Goal: Task Accomplishment & Management: Manage account settings

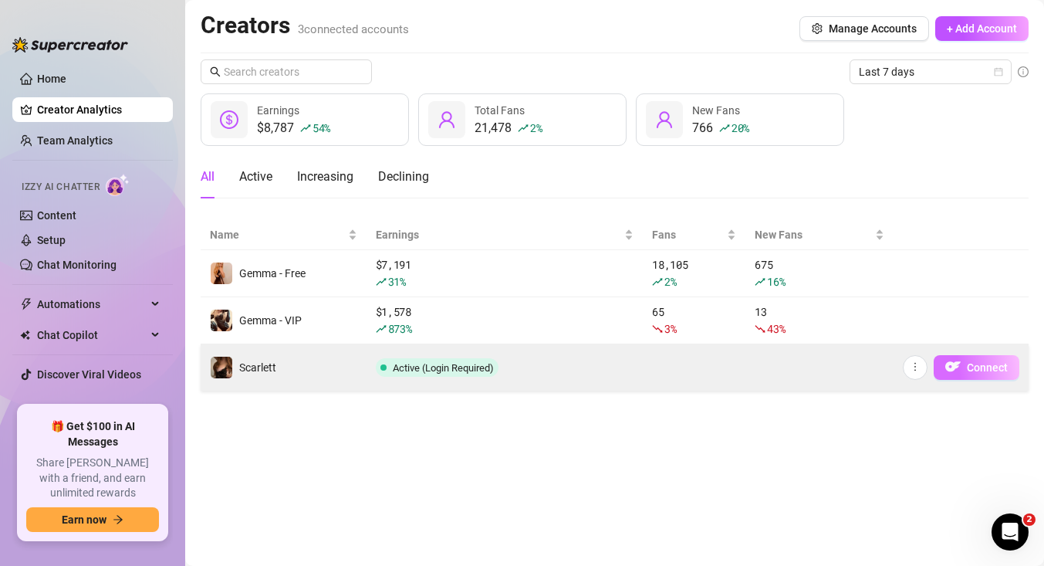
click at [992, 367] on span "Connect" at bounding box center [987, 367] width 41 height 12
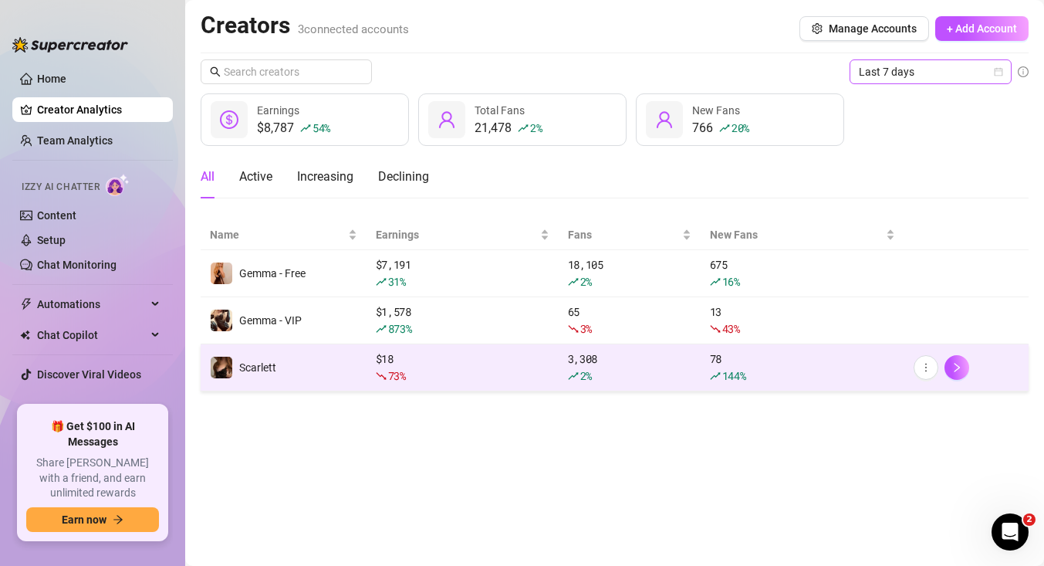
click at [1001, 75] on icon "calendar" at bounding box center [998, 71] width 9 height 9
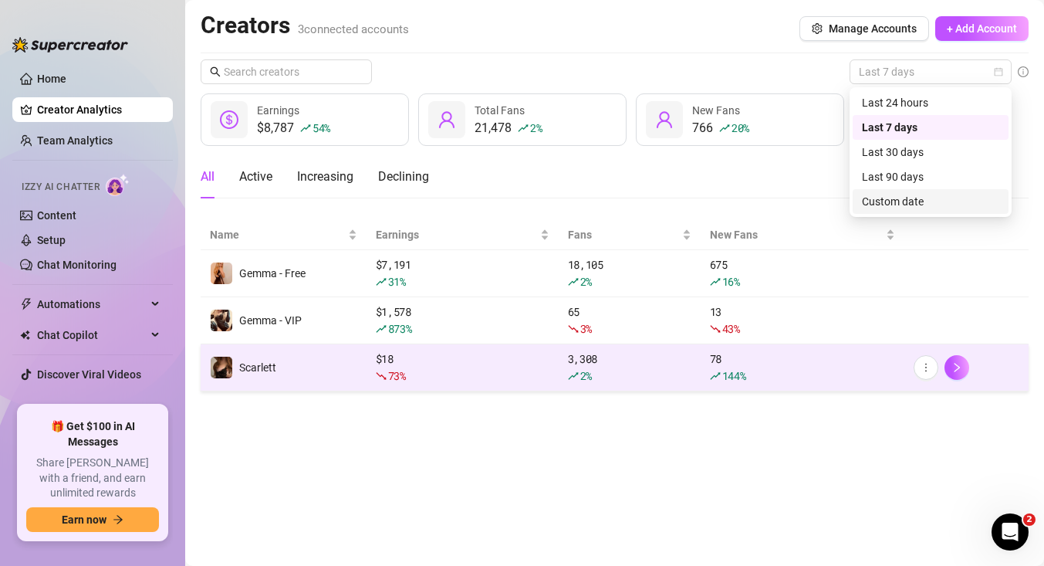
click at [937, 198] on div "Custom date" at bounding box center [930, 201] width 137 height 17
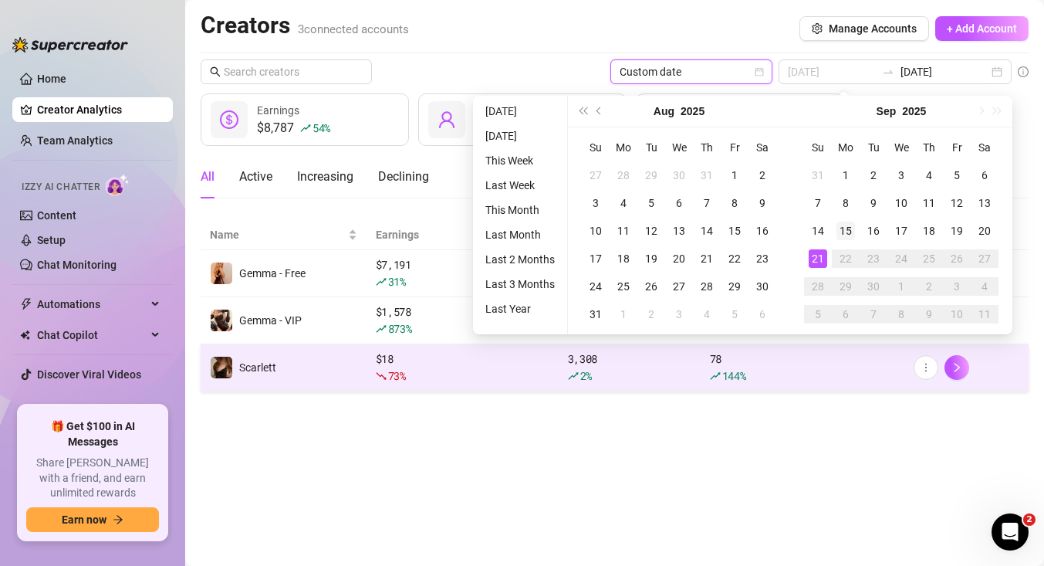
type input "[DATE]"
click at [846, 224] on div "15" at bounding box center [845, 230] width 19 height 19
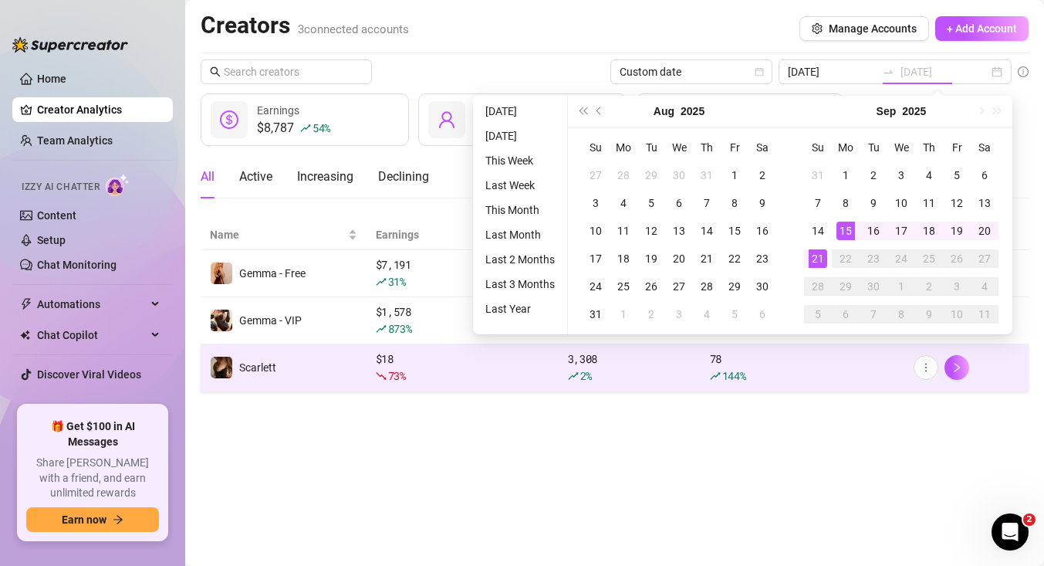
click at [816, 258] on div "21" at bounding box center [818, 258] width 19 height 19
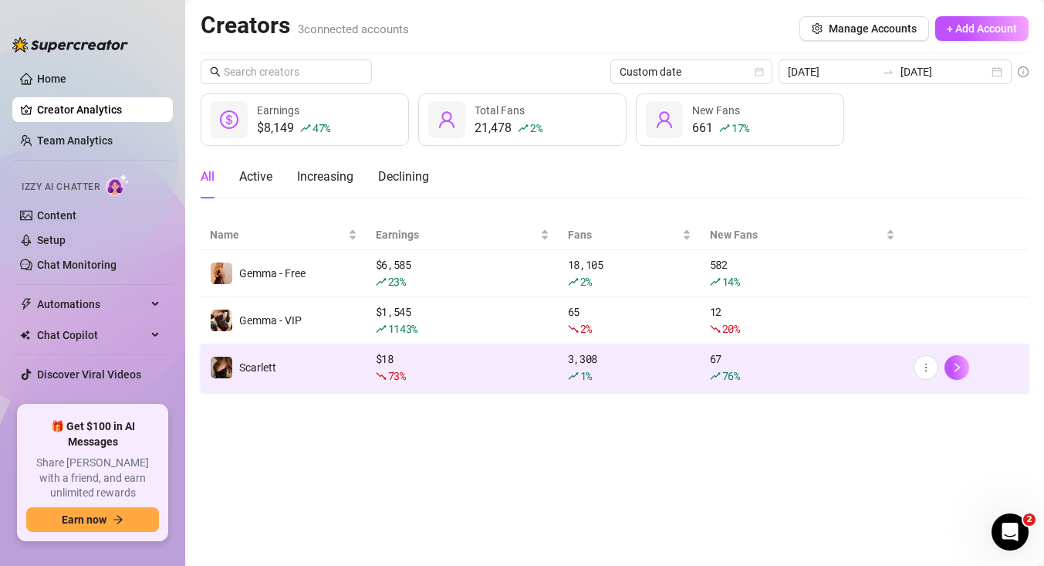
click at [48, 106] on link "Creator Analytics" at bounding box center [98, 109] width 123 height 25
click at [526, 474] on main "Creators 3 connected accounts Manage Accounts + Add Account Custom date [DATE] …" at bounding box center [614, 283] width 859 height 566
click at [42, 84] on link "Home" at bounding box center [51, 79] width 29 height 12
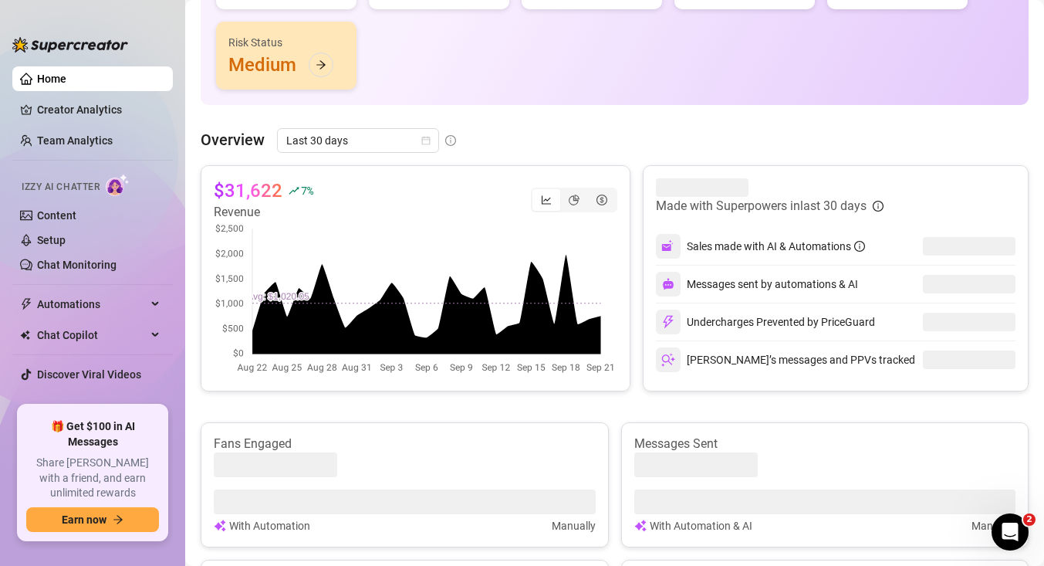
scroll to position [237, 0]
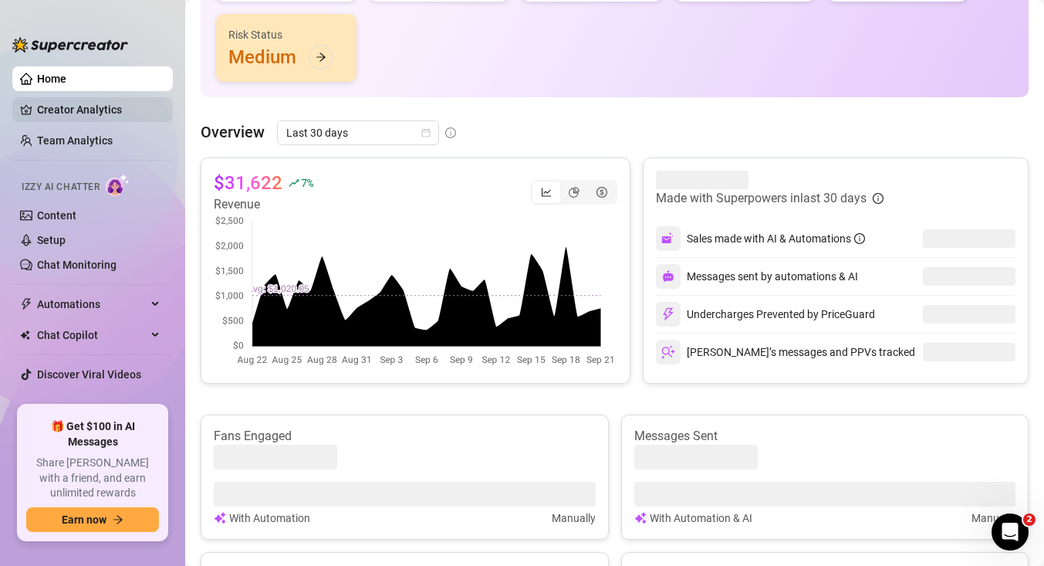
click at [82, 115] on link "Creator Analytics" at bounding box center [98, 109] width 123 height 25
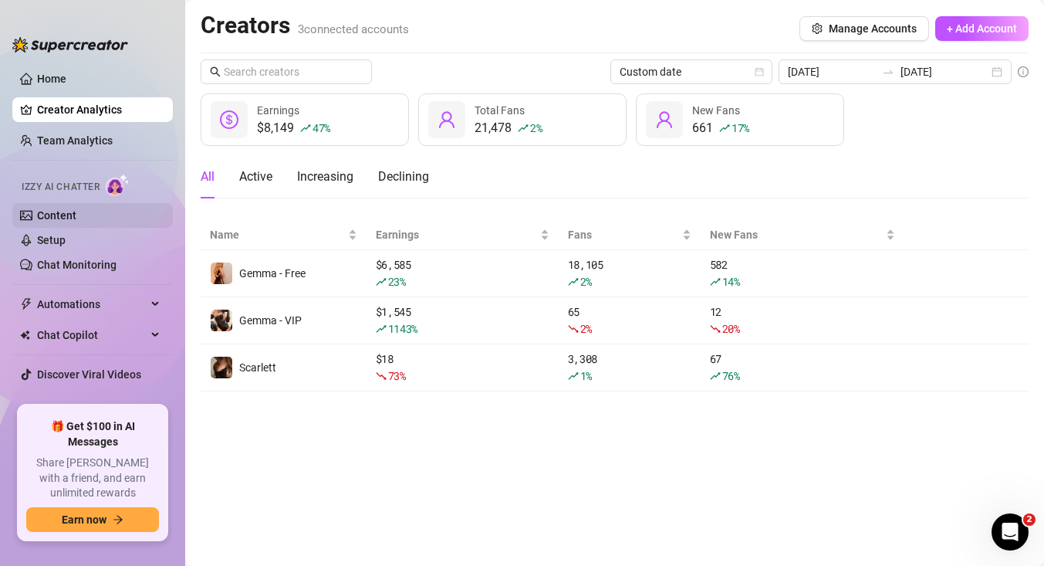
scroll to position [10, 0]
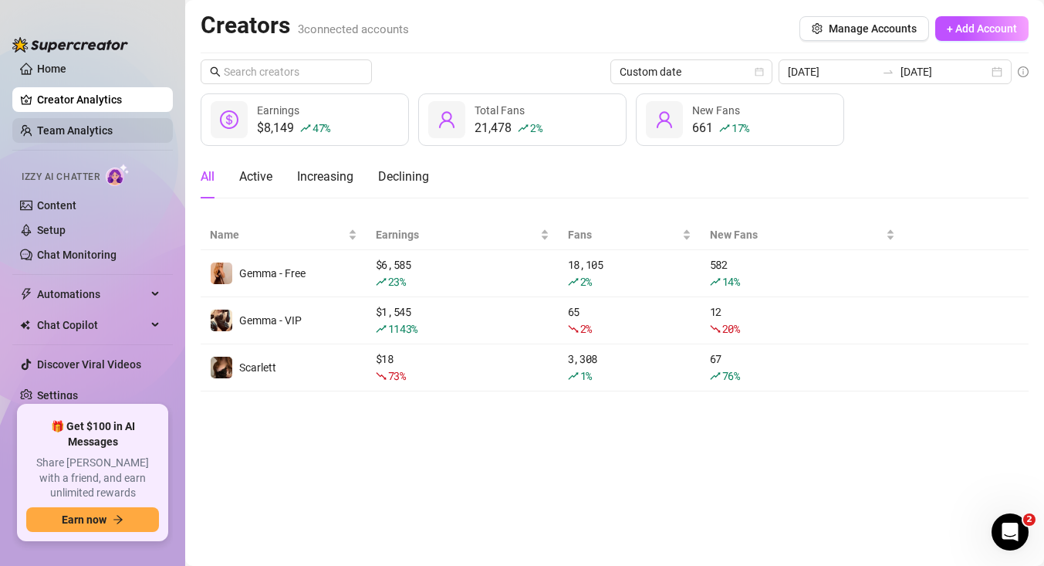
click at [77, 137] on link "Team Analytics" at bounding box center [75, 130] width 76 height 12
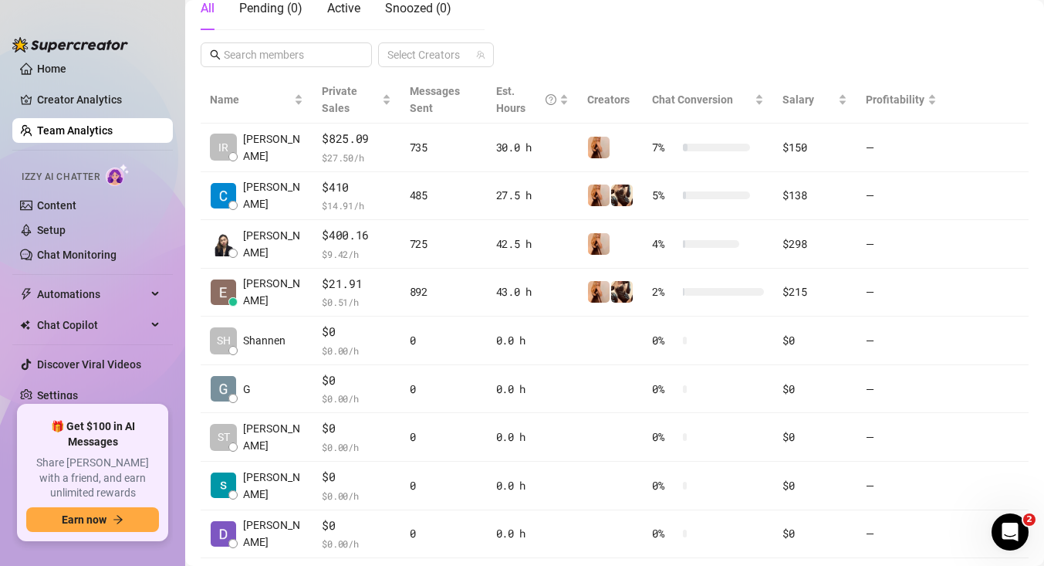
scroll to position [296, 0]
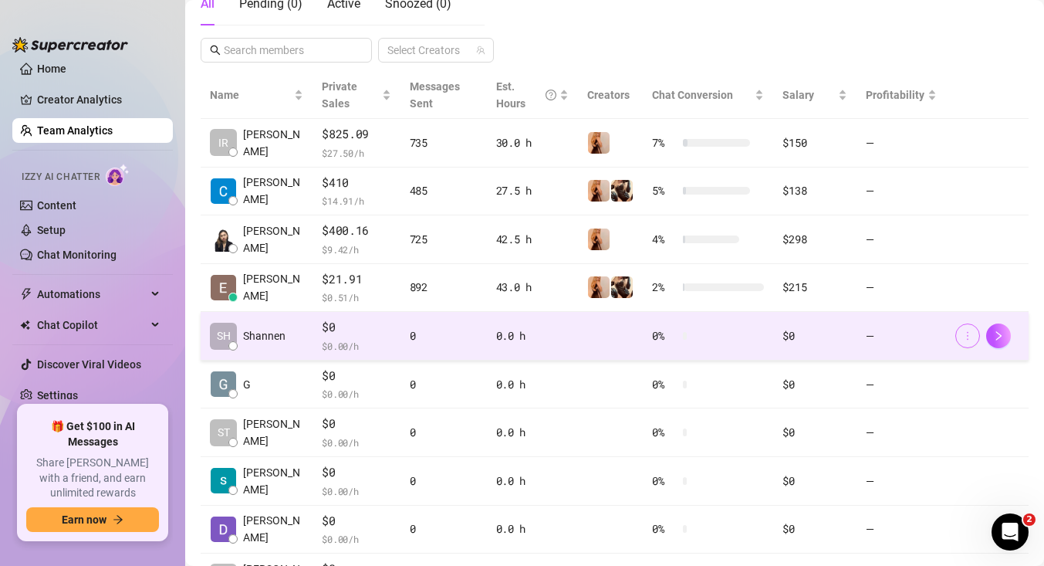
click at [967, 341] on span "button" at bounding box center [967, 335] width 11 height 12
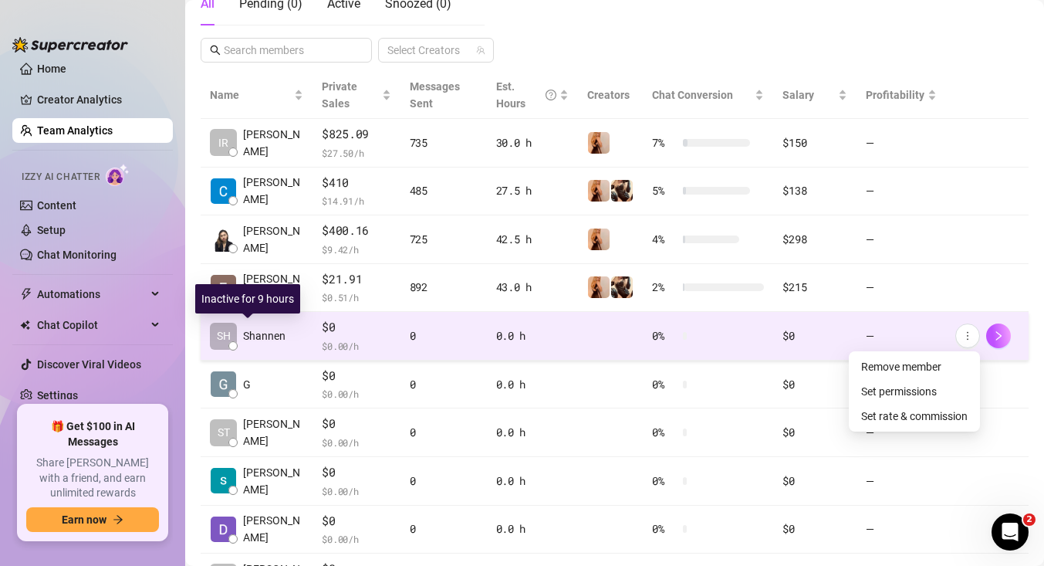
click at [282, 330] on span "Shannen" at bounding box center [264, 335] width 42 height 17
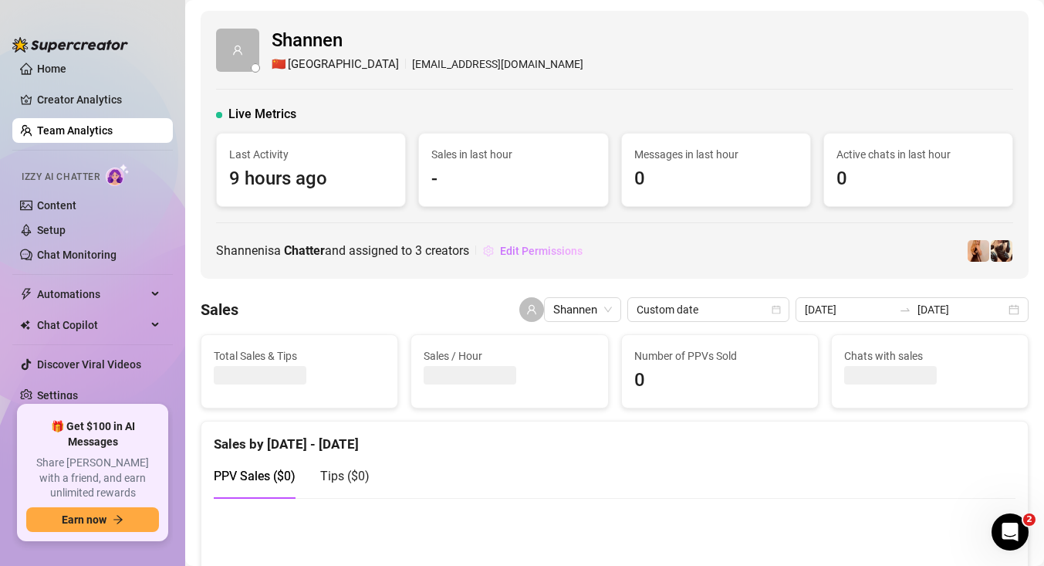
click at [569, 251] on span "Edit Permissions" at bounding box center [541, 251] width 83 height 12
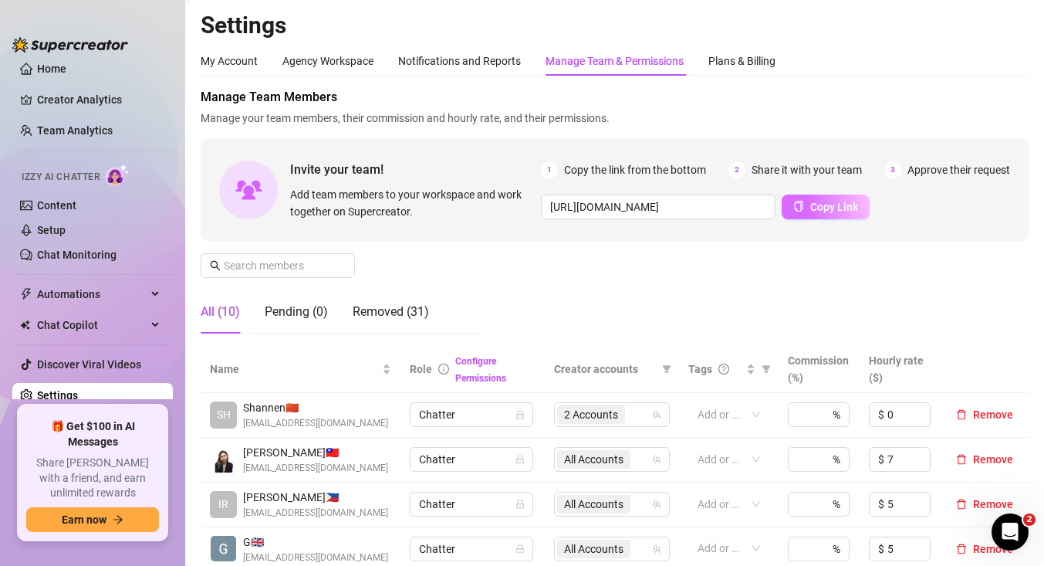
click at [834, 205] on span "Copy Link" at bounding box center [834, 207] width 48 height 12
